Goal: Information Seeking & Learning: Learn about a topic

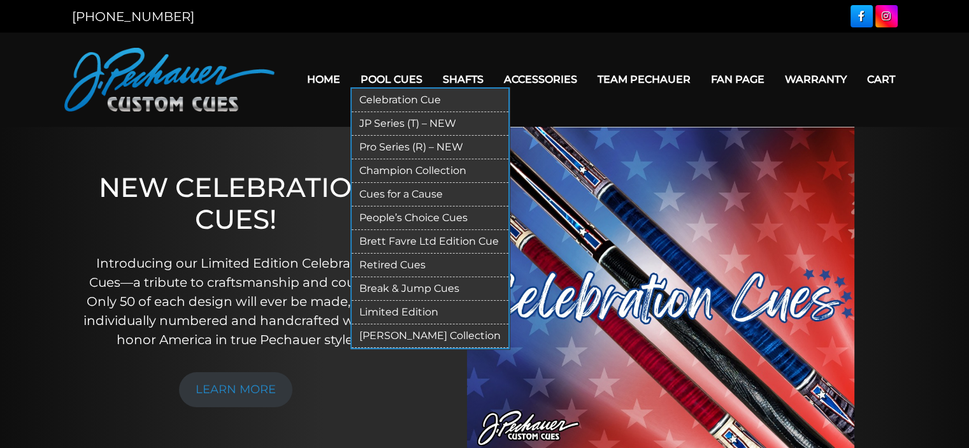
click at [406, 143] on link "Pro Series (R) – NEW" at bounding box center [430, 148] width 157 height 24
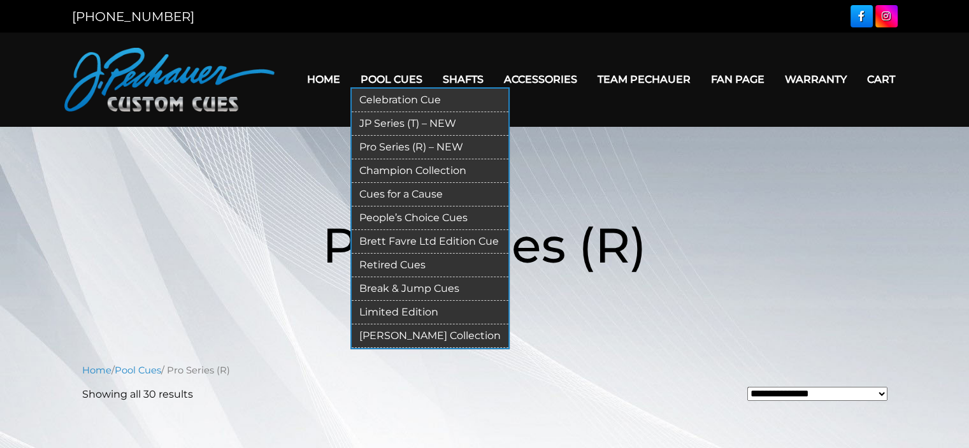
click at [382, 98] on link "Celebration Cue" at bounding box center [430, 101] width 157 height 24
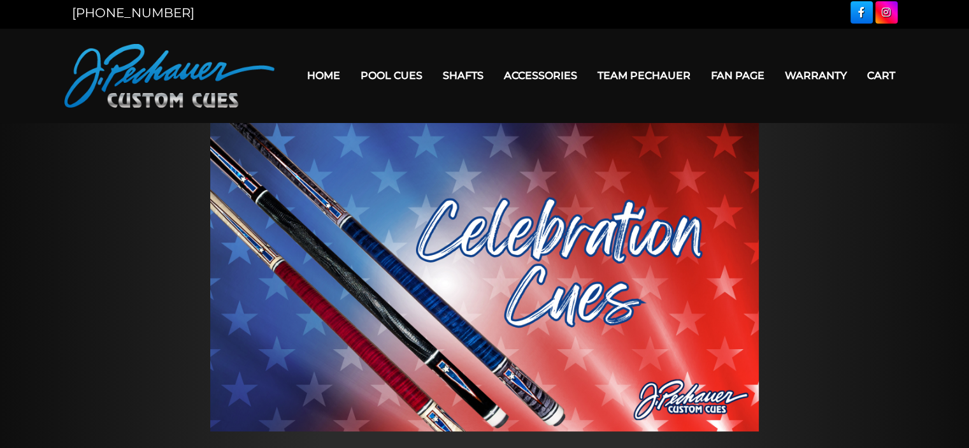
scroll to position [3, 0]
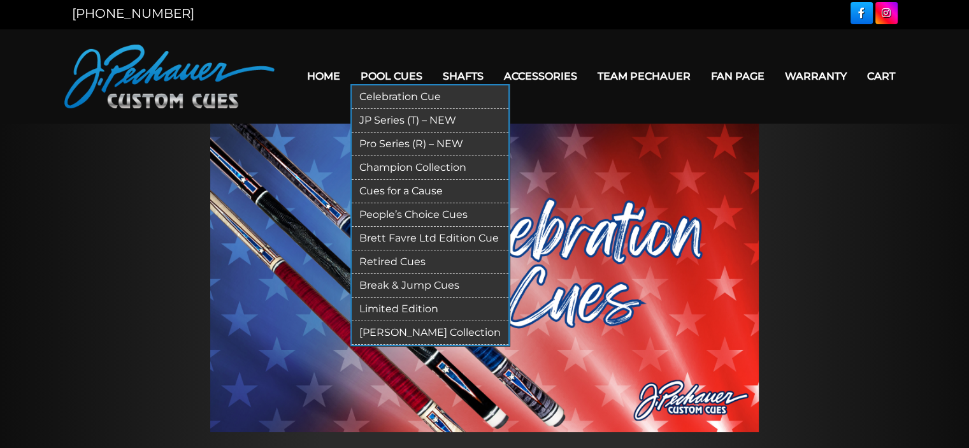
click at [394, 164] on link "Champion Collection" at bounding box center [430, 168] width 157 height 24
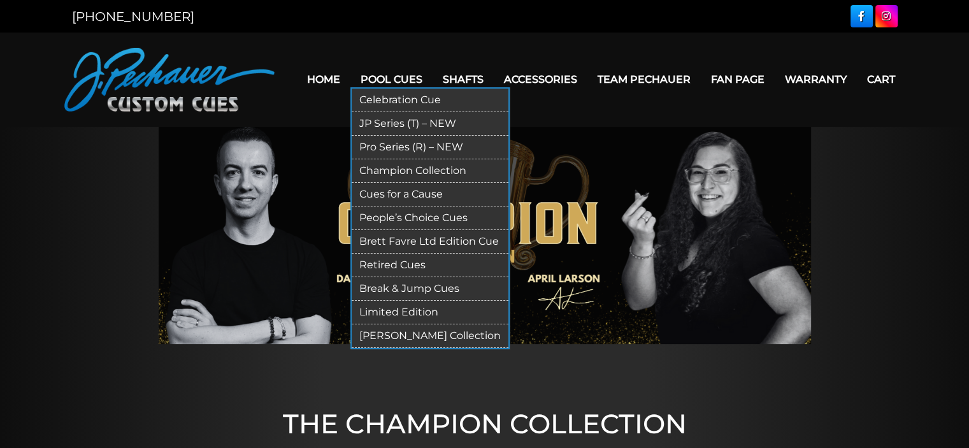
click at [390, 216] on link "People’s Choice Cues" at bounding box center [430, 218] width 157 height 24
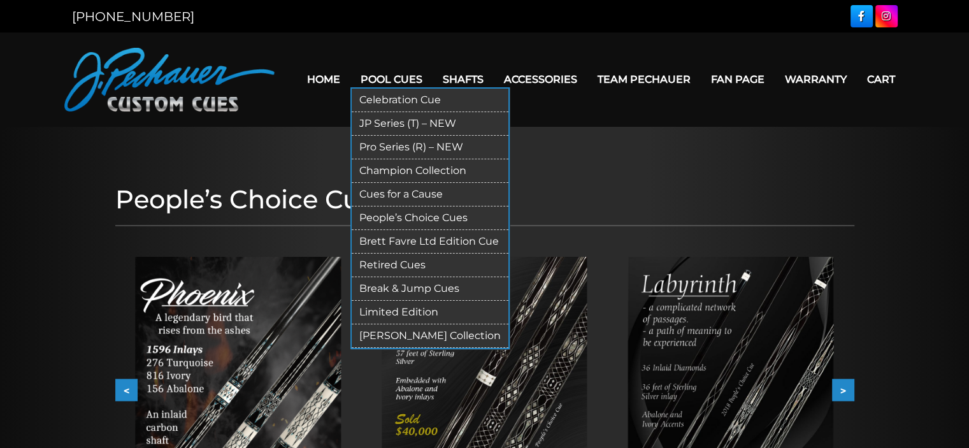
click at [405, 242] on link "Brett Favre Ltd Edition Cue" at bounding box center [430, 242] width 157 height 24
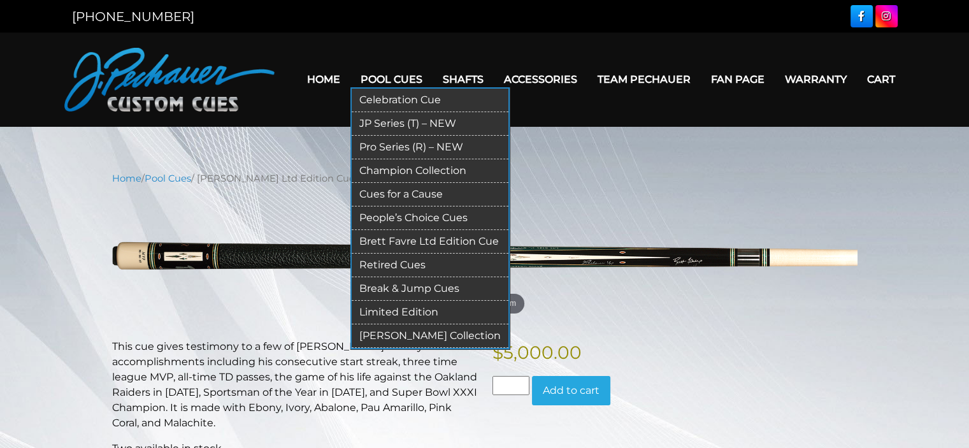
click at [394, 264] on link "Retired Cues" at bounding box center [430, 266] width 157 height 24
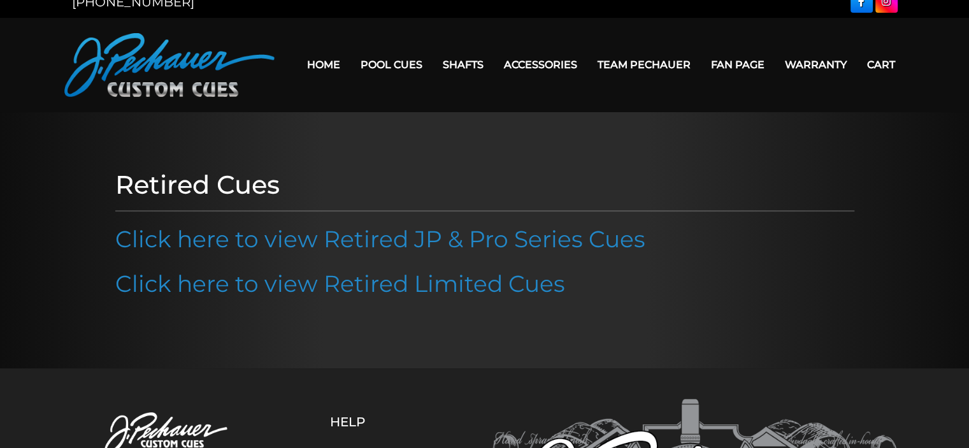
scroll to position [6, 0]
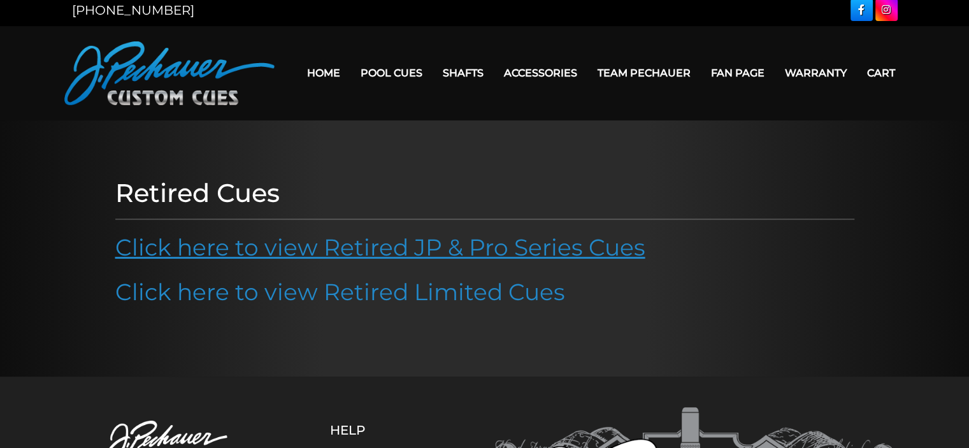
click at [256, 251] on link "Click here to view Retired JP & Pro Series Cues" at bounding box center [380, 247] width 530 height 28
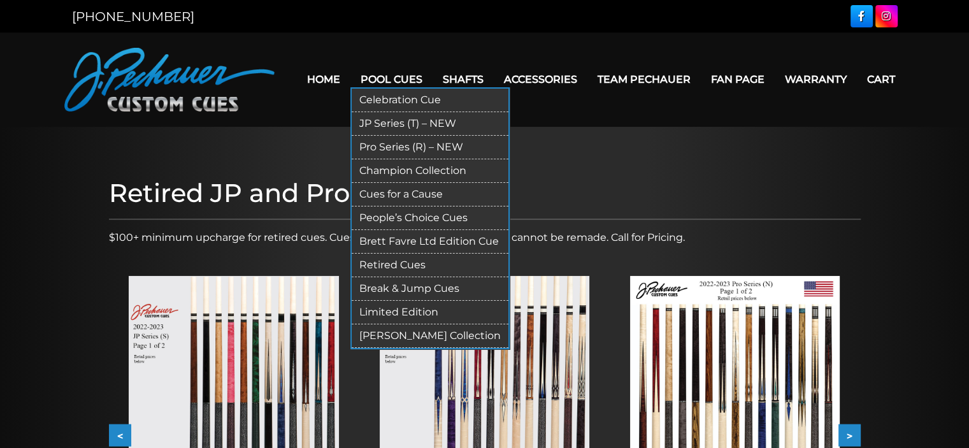
click at [401, 333] on link "[PERSON_NAME] Collection" at bounding box center [430, 336] width 157 height 24
